Goal: Information Seeking & Learning: Learn about a topic

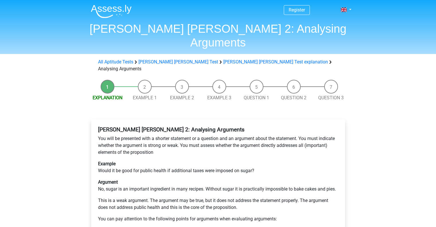
scroll to position [90, 0]
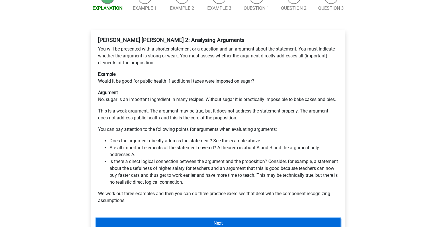
click at [247, 218] on link "Next" at bounding box center [218, 223] width 245 height 11
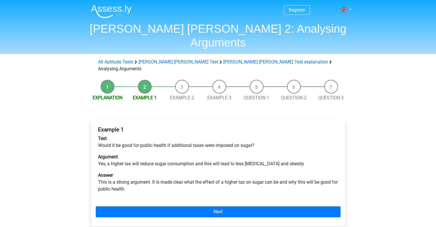
scroll to position [23, 0]
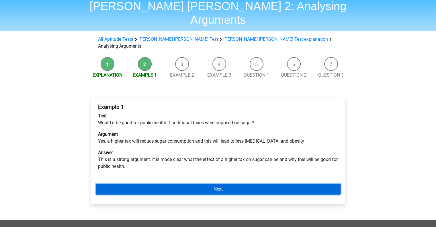
click at [245, 184] on link "Next" at bounding box center [218, 189] width 245 height 11
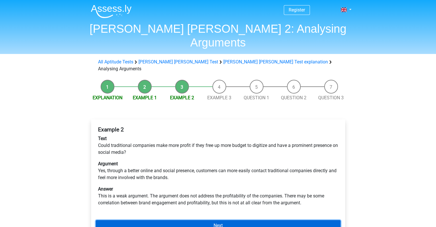
click at [247, 220] on link "Next" at bounding box center [218, 225] width 245 height 11
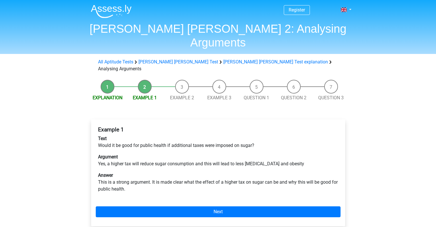
scroll to position [23, 0]
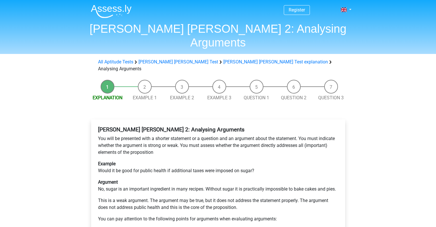
scroll to position [90, 0]
